Goal: Task Accomplishment & Management: Manage account settings

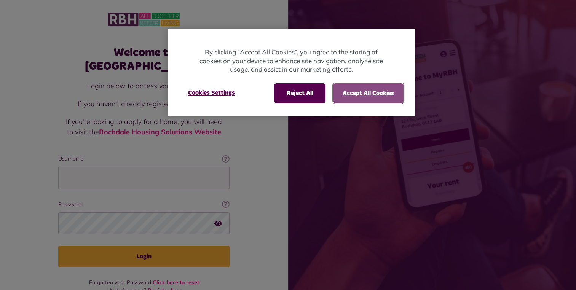
click at [355, 97] on button "Accept All Cookies" at bounding box center [368, 93] width 70 height 20
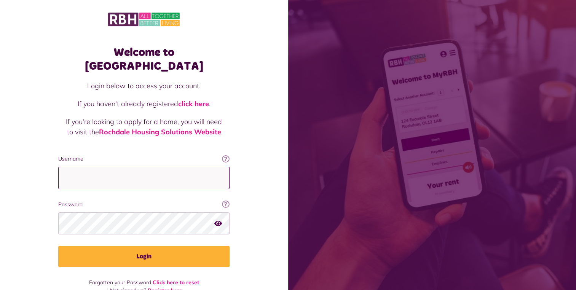
click at [152, 167] on input "Username" at bounding box center [143, 178] width 171 height 22
type input "**********"
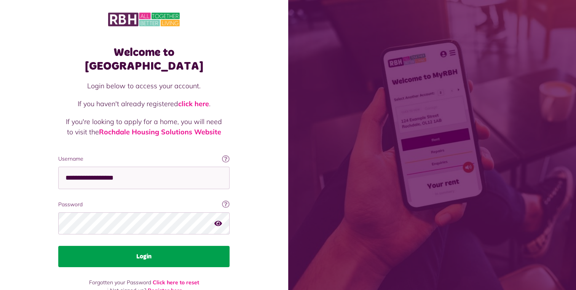
click at [142, 248] on button "Login" at bounding box center [143, 256] width 171 height 21
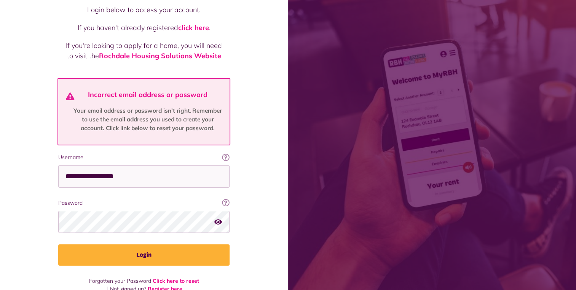
scroll to position [76, 0]
click at [215, 218] on icon "button" at bounding box center [218, 221] width 8 height 7
click at [268, 226] on div "Welcome to MyRBH Login below to access your account. If you haven't already reg…" at bounding box center [144, 114] width 288 height 381
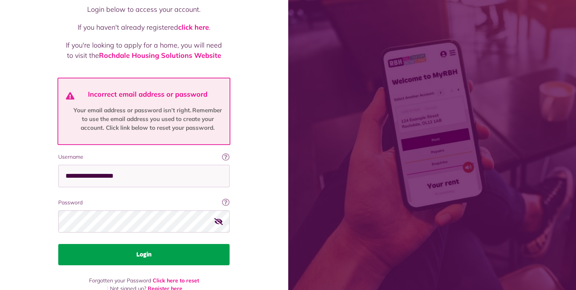
click at [170, 247] on button "Login" at bounding box center [143, 254] width 171 height 21
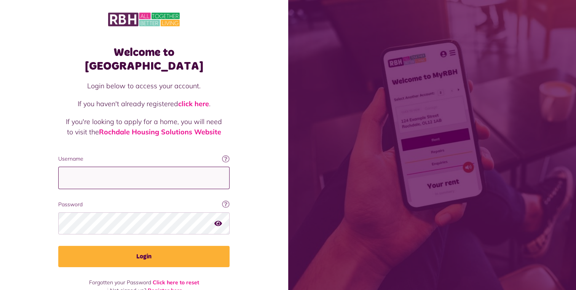
click at [146, 167] on input "Username" at bounding box center [143, 178] width 171 height 22
type input "**********"
click at [216, 220] on icon "button" at bounding box center [218, 223] width 8 height 7
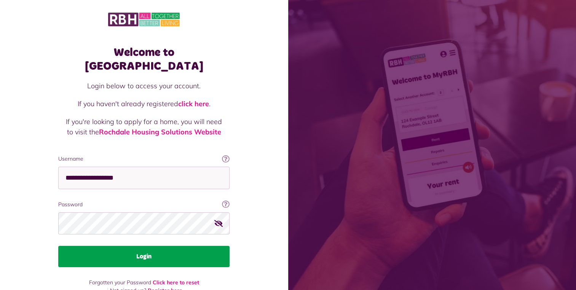
click at [150, 246] on button "Login" at bounding box center [143, 256] width 171 height 21
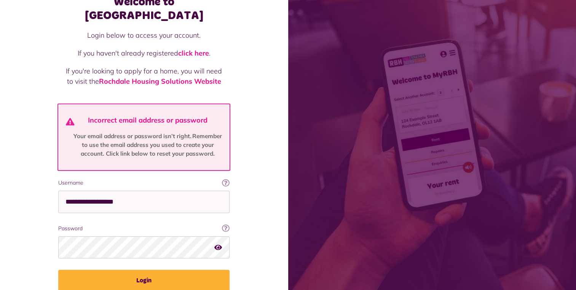
scroll to position [76, 0]
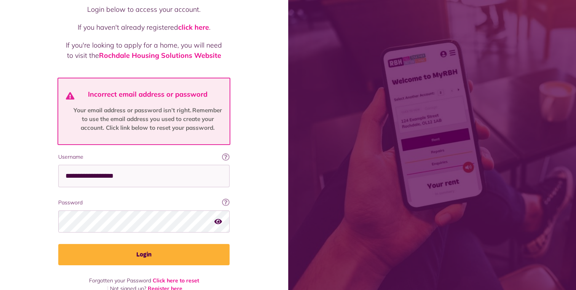
click at [217, 218] on icon "button" at bounding box center [218, 221] width 8 height 7
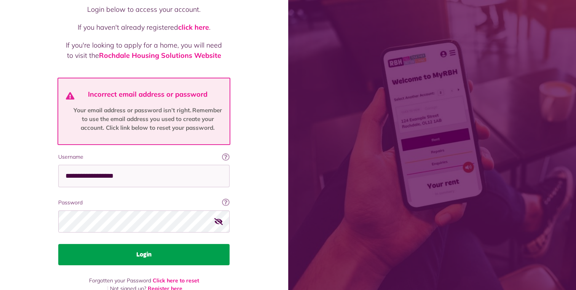
click at [210, 244] on button "Login" at bounding box center [143, 254] width 171 height 21
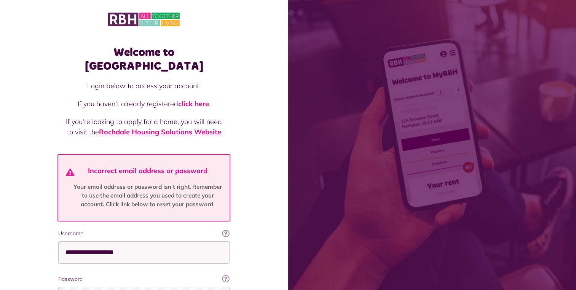
click at [164, 127] on link "Rochdale Housing Solutions Website" at bounding box center [160, 131] width 122 height 9
